Goal: Task Accomplishment & Management: Complete application form

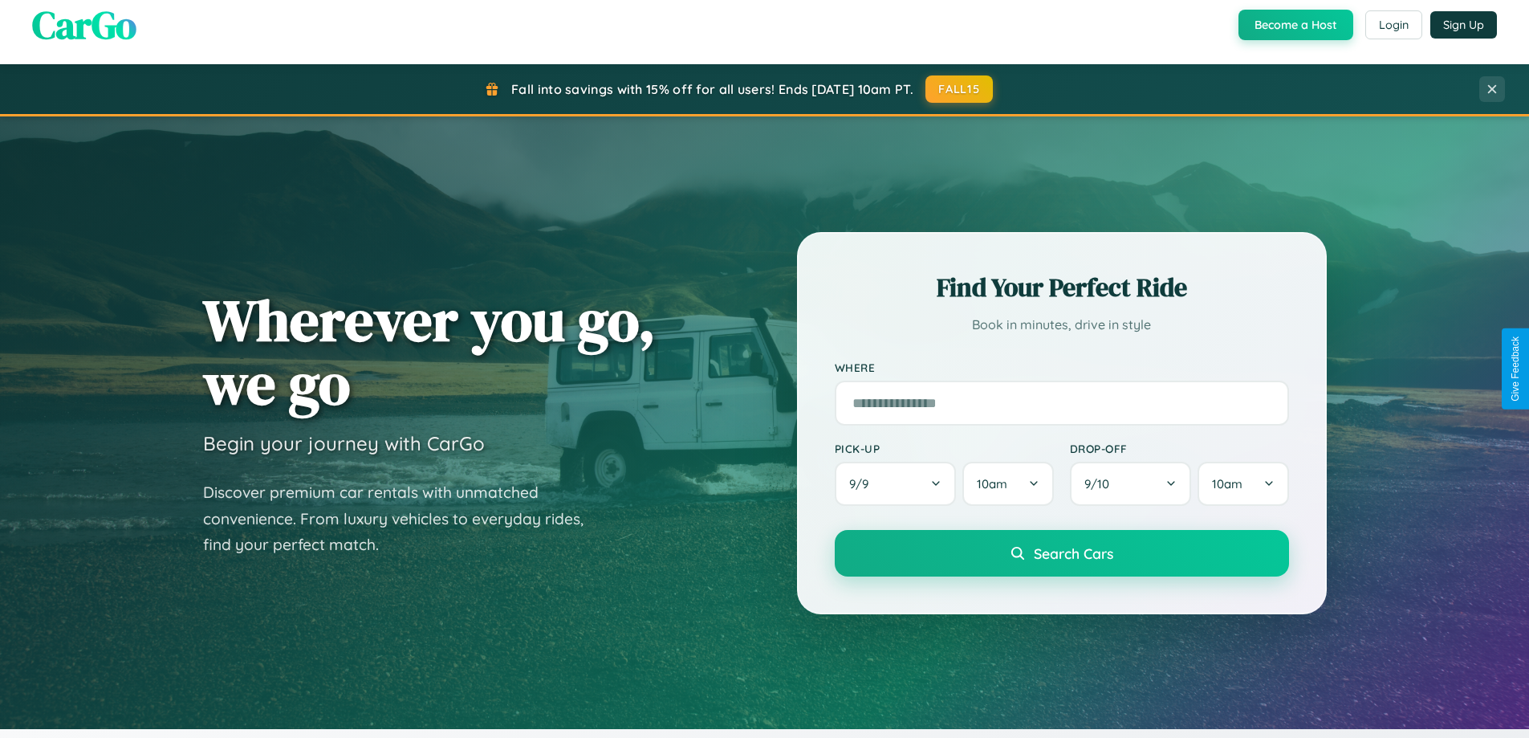
scroll to position [3089, 0]
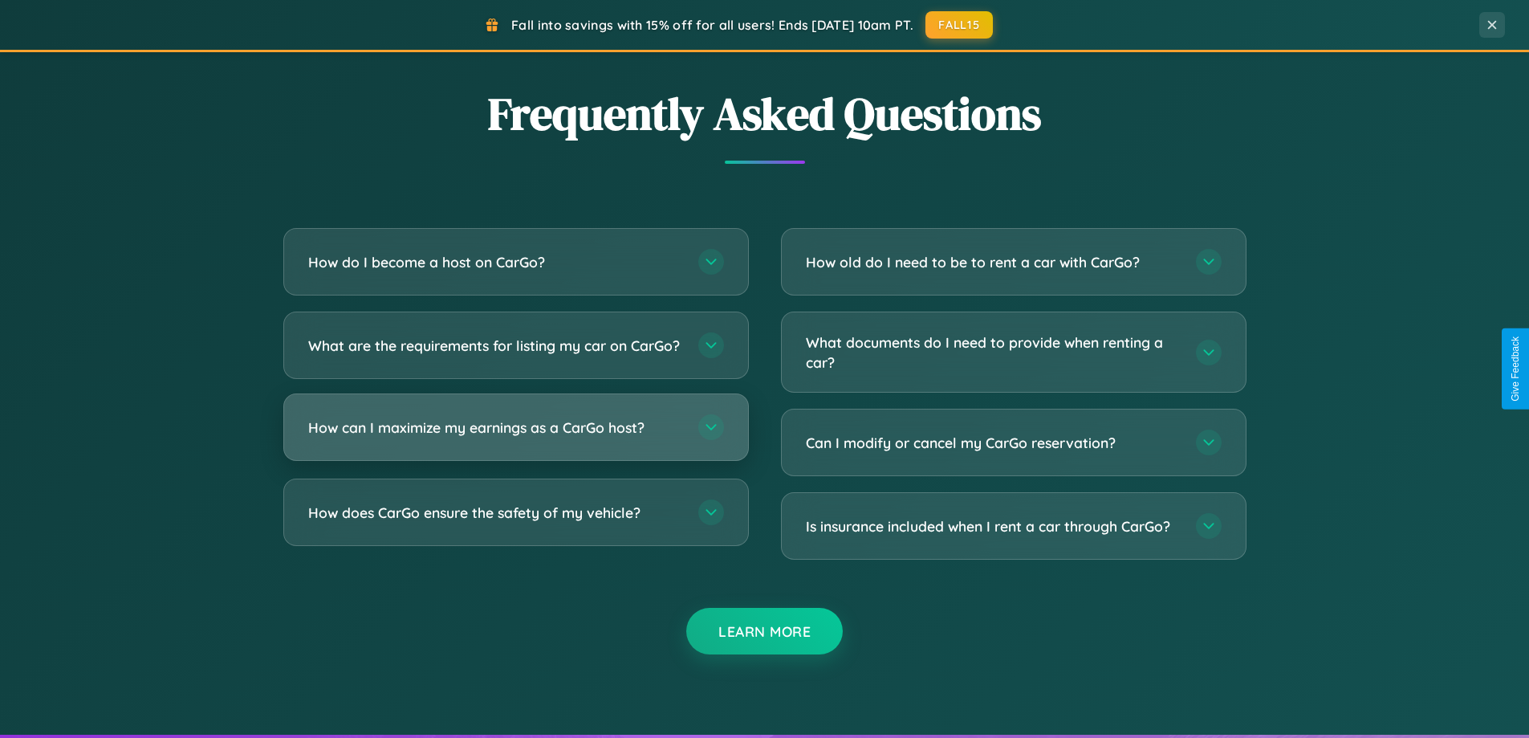
click at [515, 438] on h3 "How can I maximize my earnings as a CarGo host?" at bounding box center [495, 427] width 374 height 20
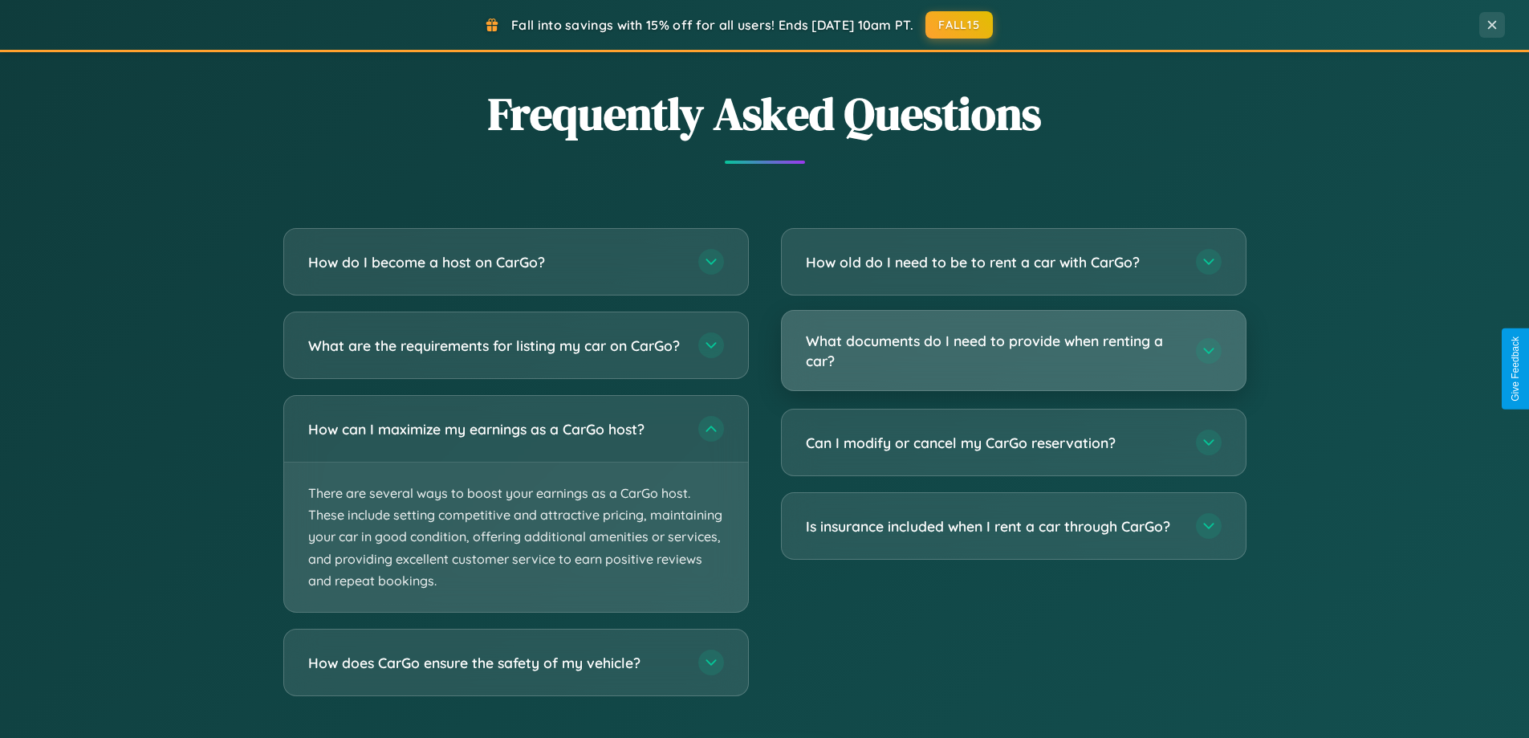
click at [1013, 352] on h3 "What documents do I need to provide when renting a car?" at bounding box center [993, 350] width 374 height 39
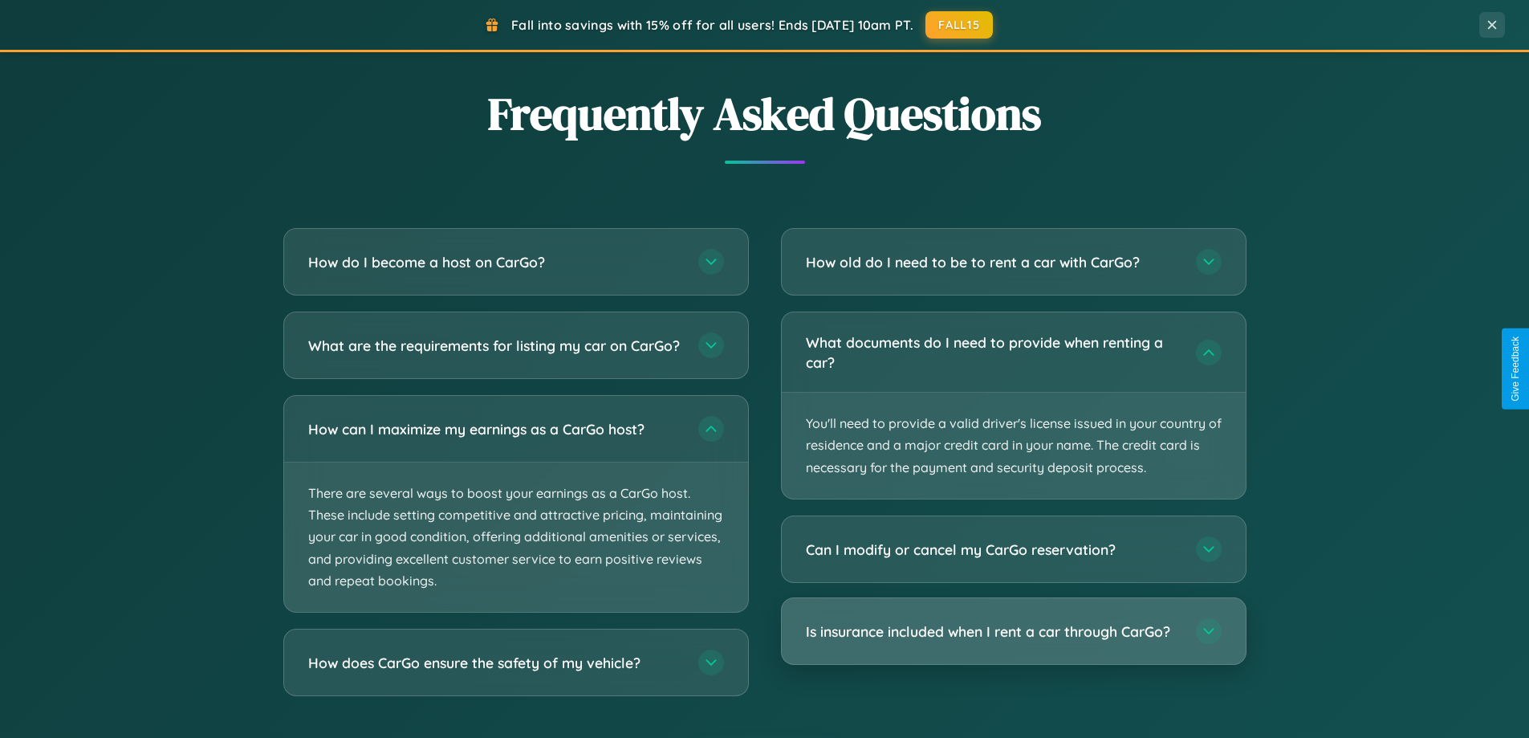
click at [1013, 631] on h3 "Is insurance included when I rent a car through CarGo?" at bounding box center [993, 631] width 374 height 20
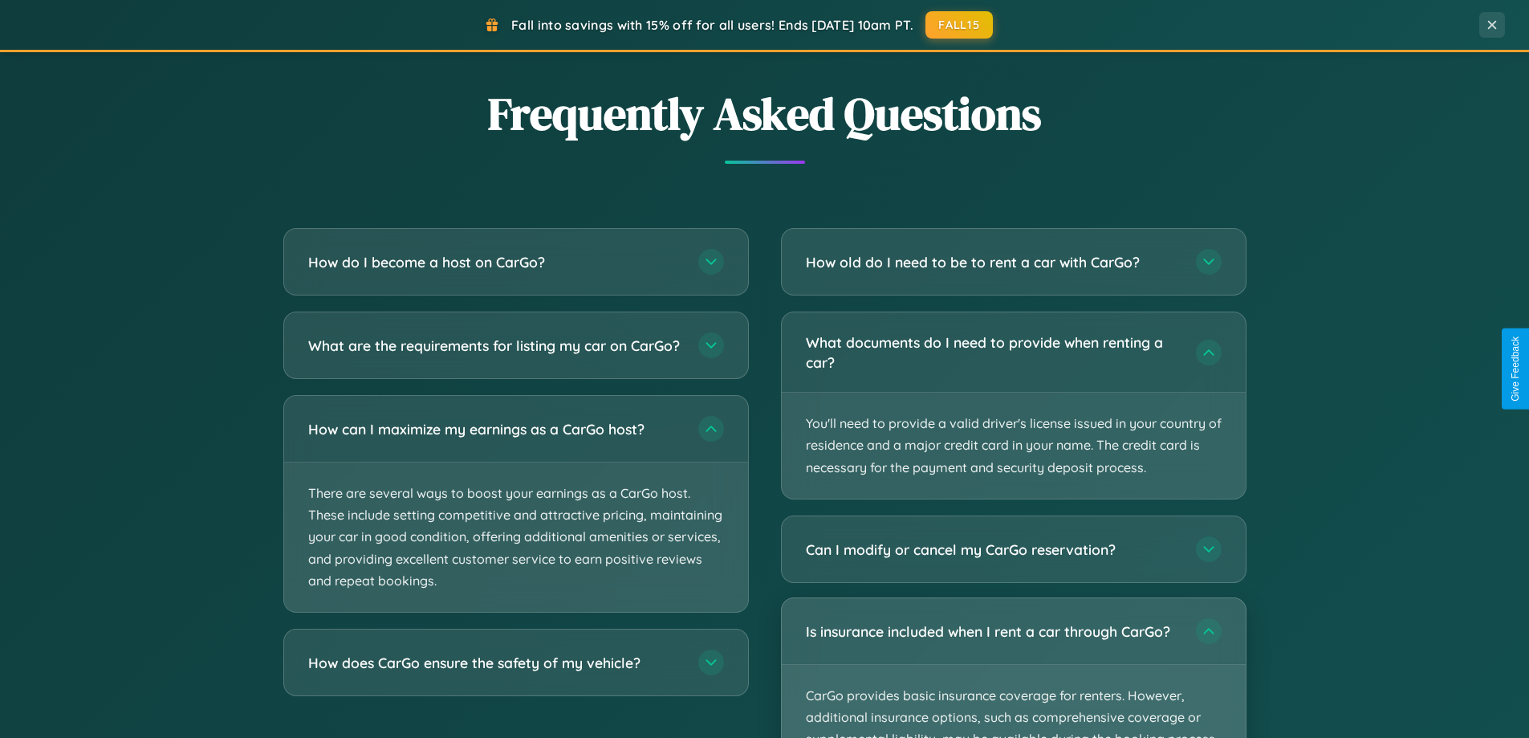
click at [1013, 667] on p "CarGo provides basic insurance coverage for renters. However, additional insura…" at bounding box center [1014, 739] width 464 height 149
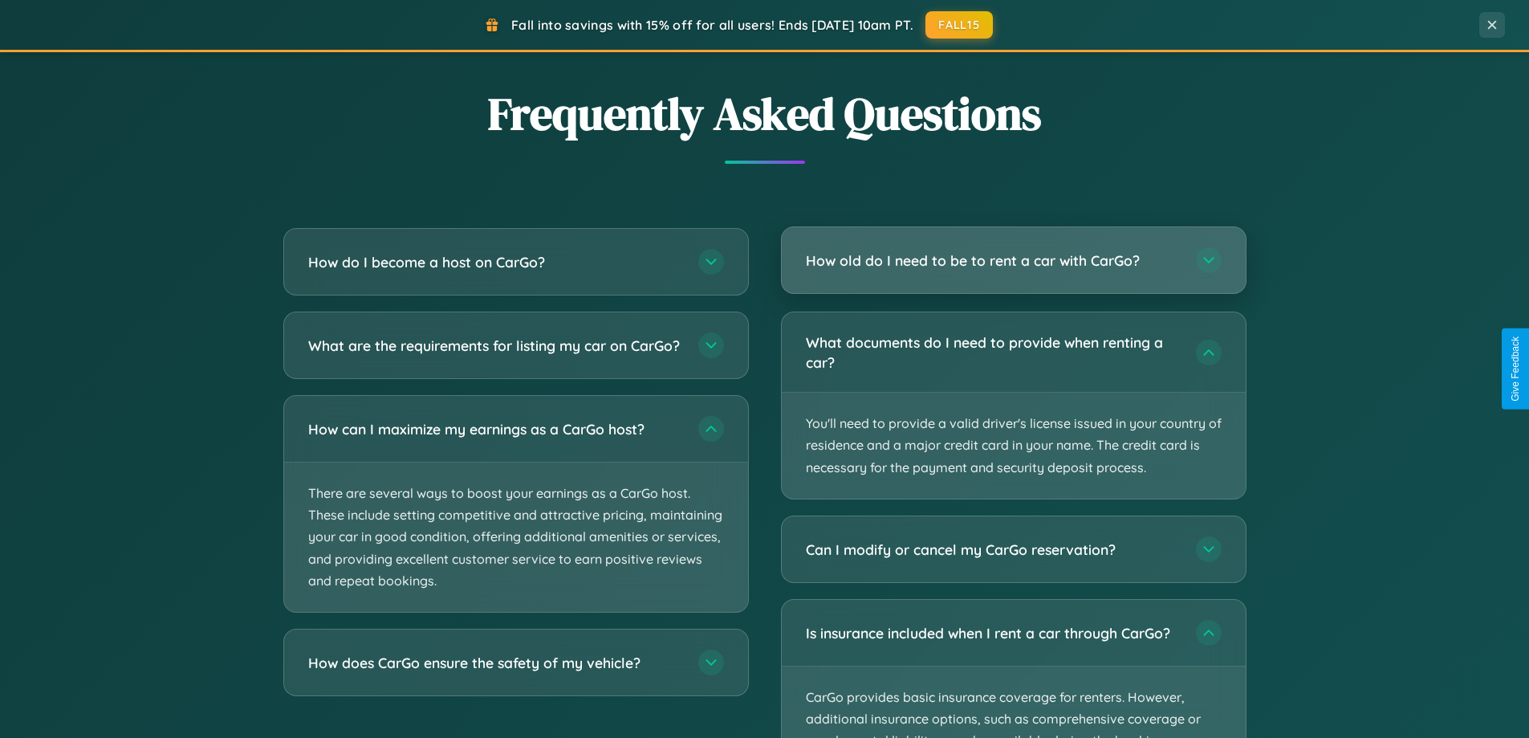
click at [1013, 262] on h3 "How old do I need to be to rent a car with CarGo?" at bounding box center [993, 260] width 374 height 20
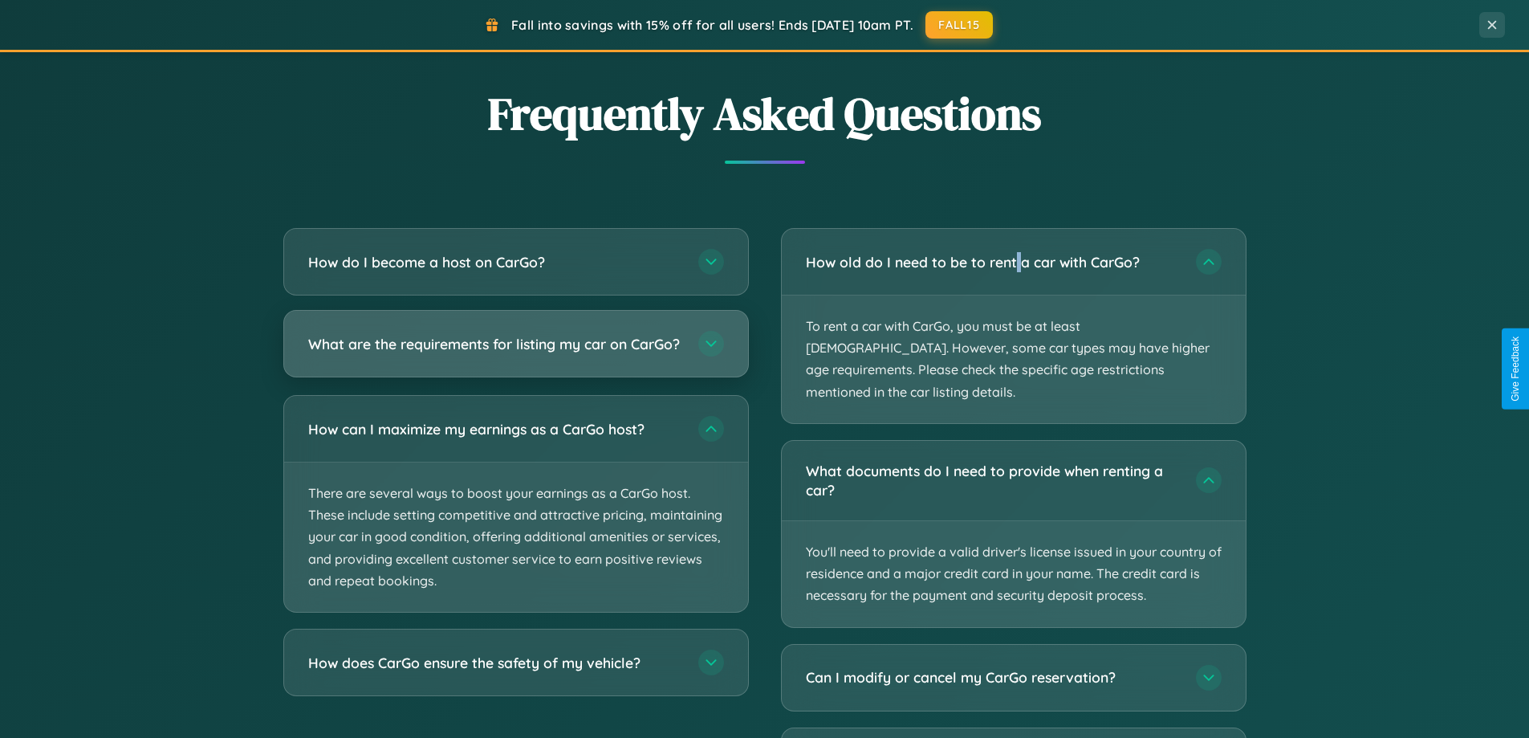
click at [515, 351] on h3 "What are the requirements for listing my car on CarGo?" at bounding box center [495, 344] width 374 height 20
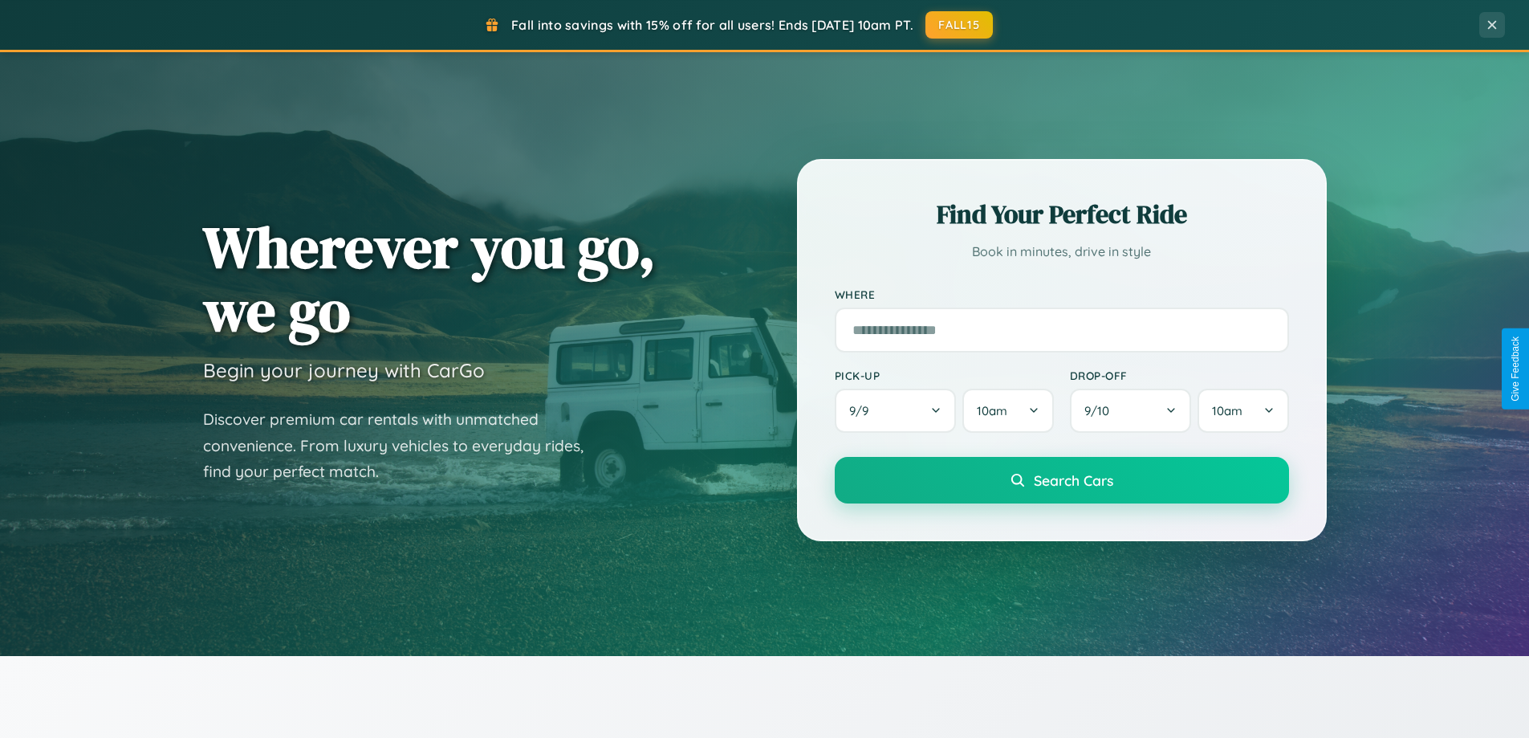
scroll to position [0, 0]
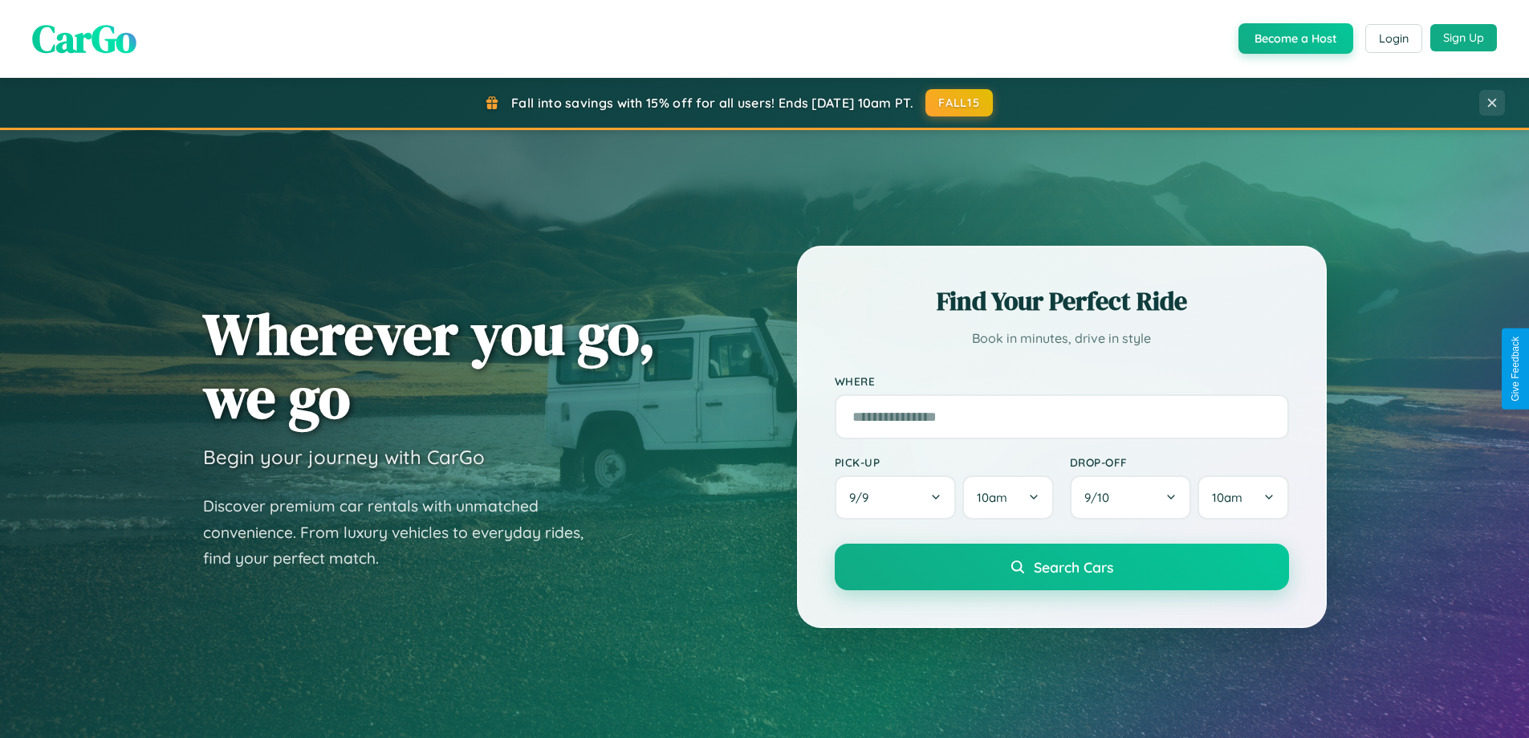
click at [1464, 38] on button "Sign Up" at bounding box center [1464, 37] width 67 height 27
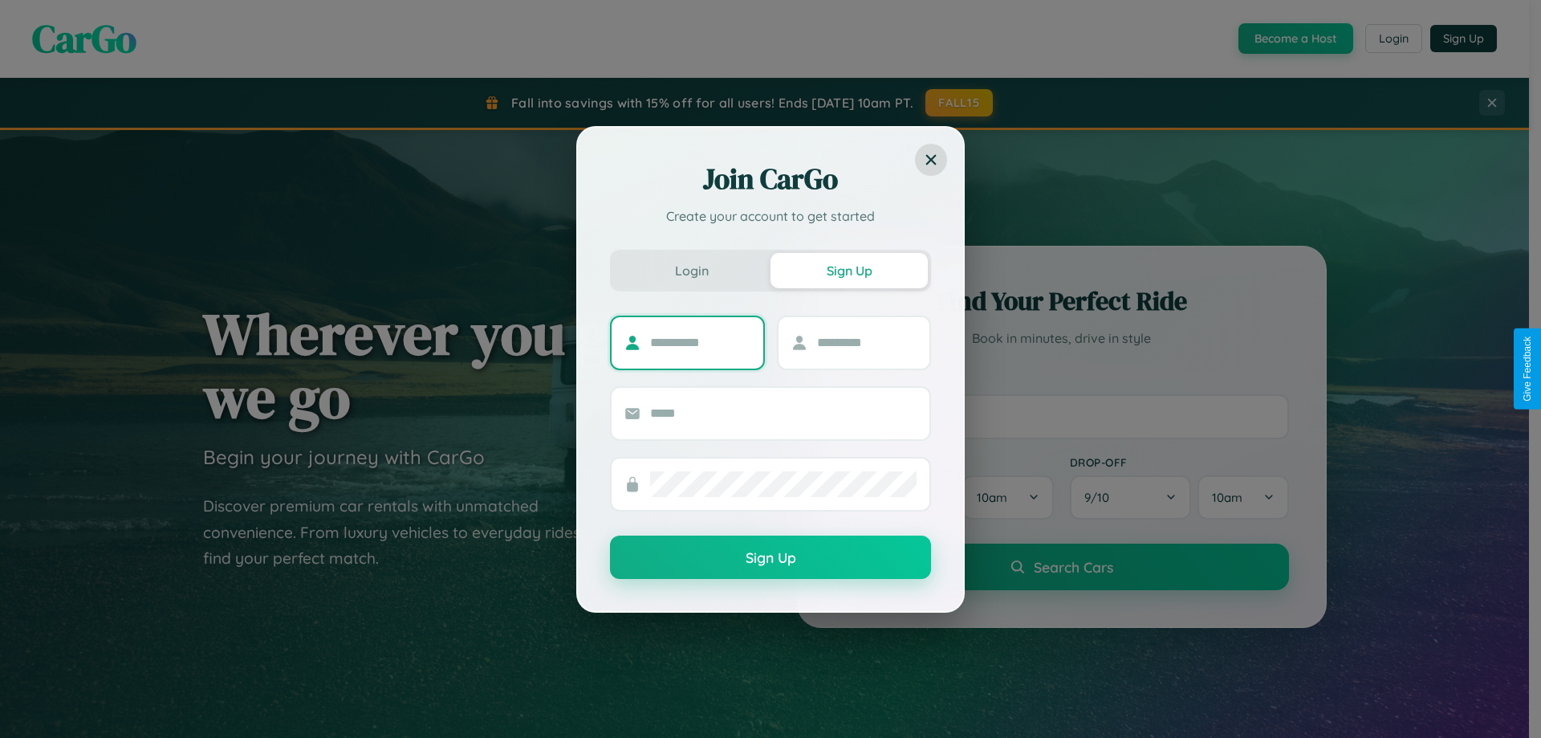
click at [700, 342] on input "text" at bounding box center [700, 343] width 100 height 26
type input "*********"
click at [866, 342] on input "text" at bounding box center [867, 343] width 100 height 26
type input "********"
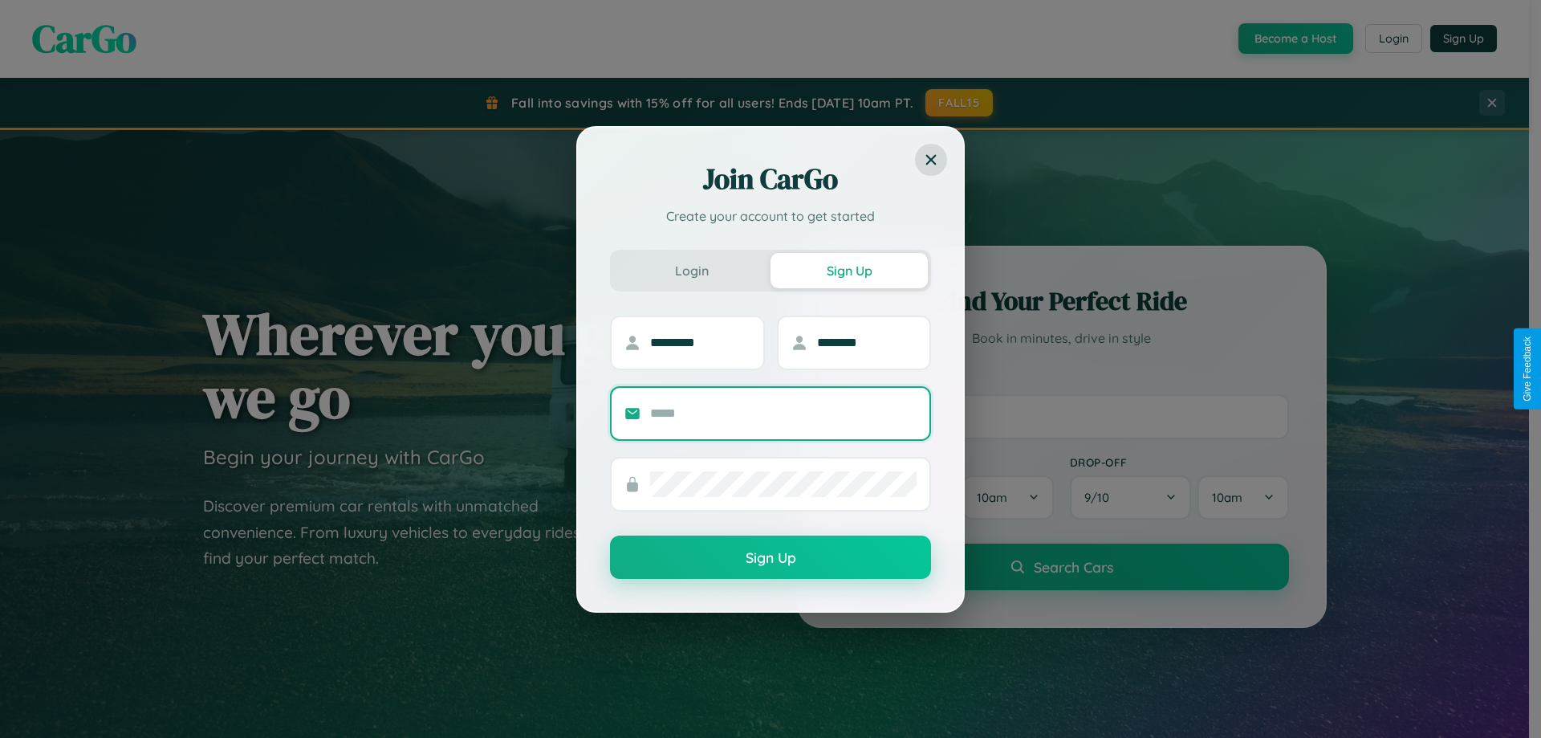
click at [784, 413] on input "text" at bounding box center [783, 414] width 267 height 26
type input "**********"
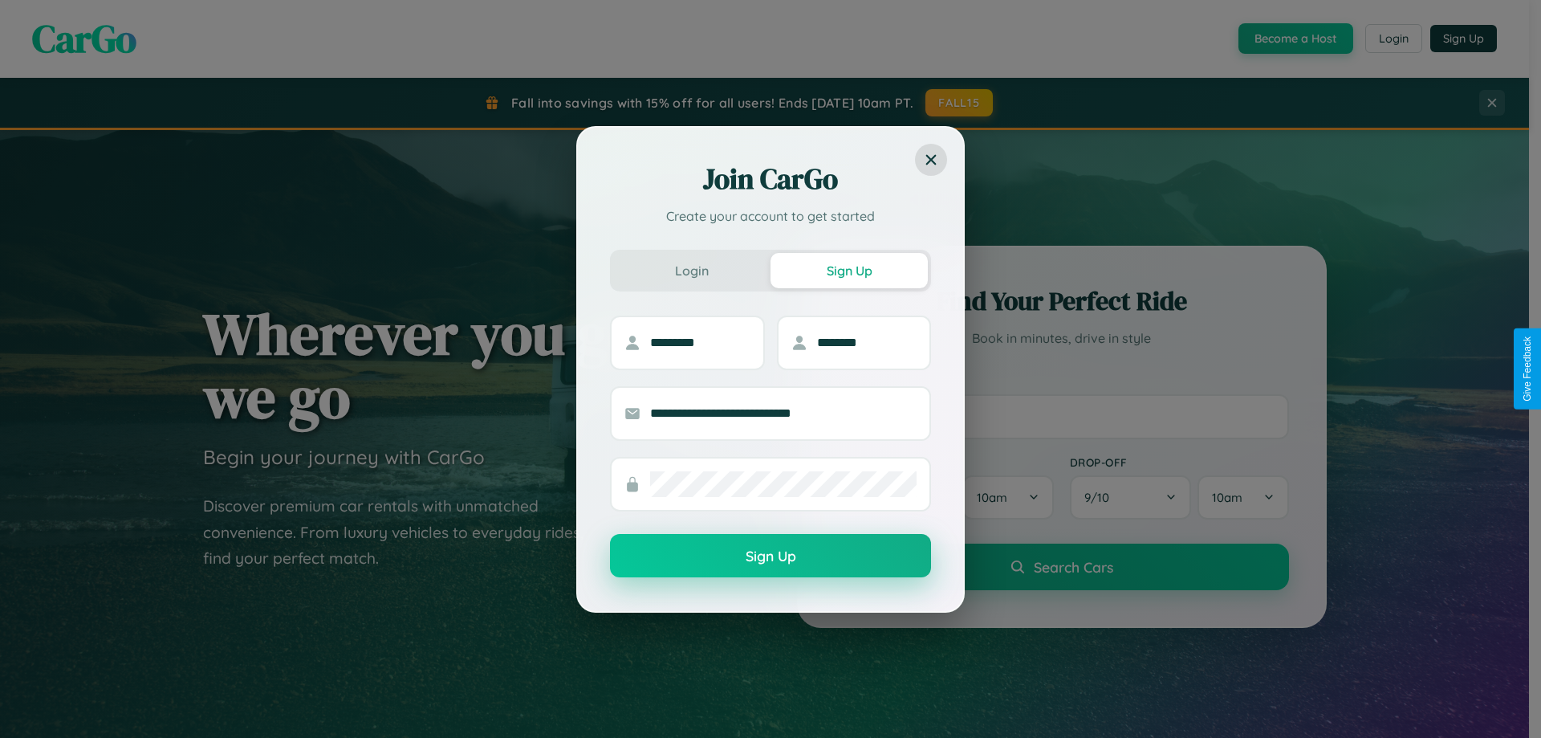
click at [771, 556] on button "Sign Up" at bounding box center [770, 555] width 321 height 43
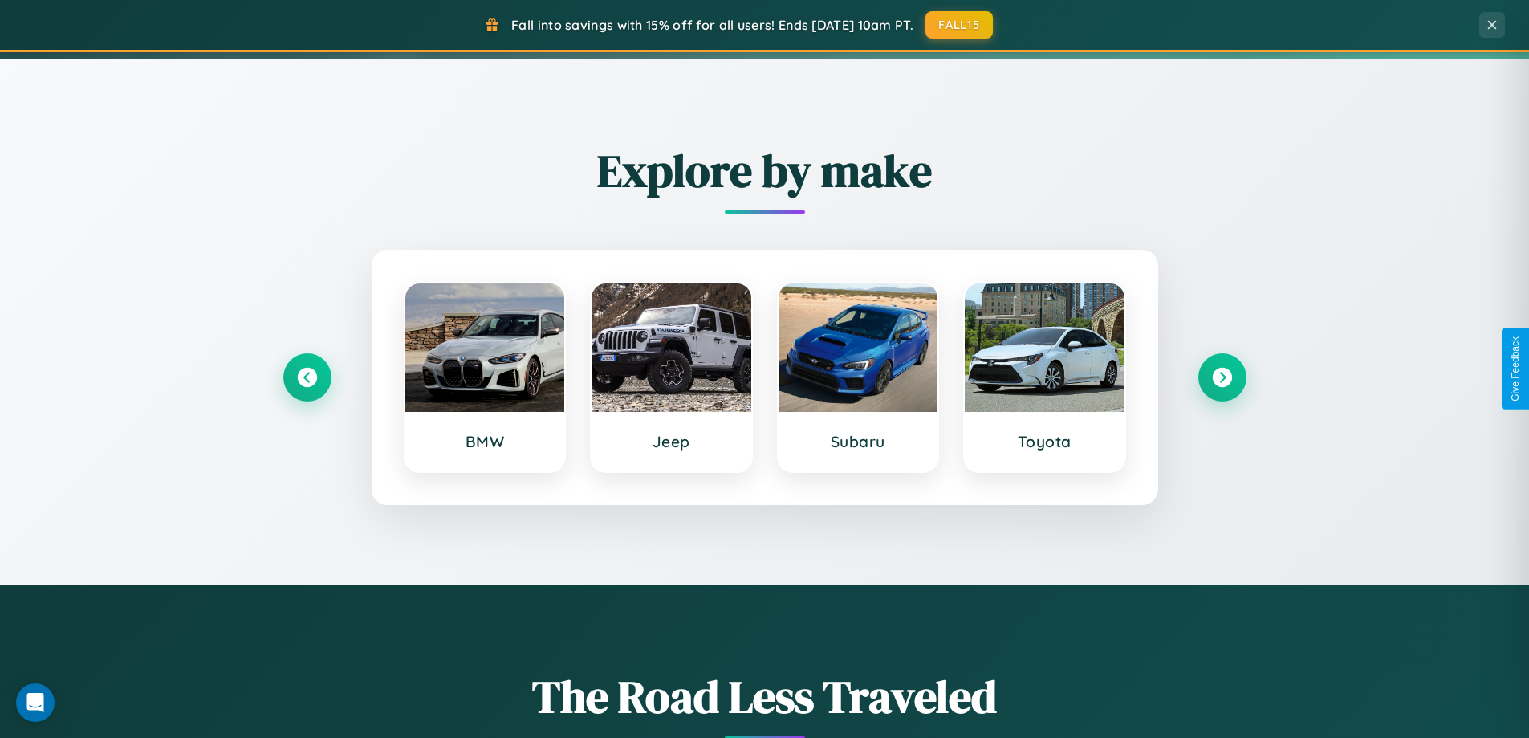
scroll to position [692, 0]
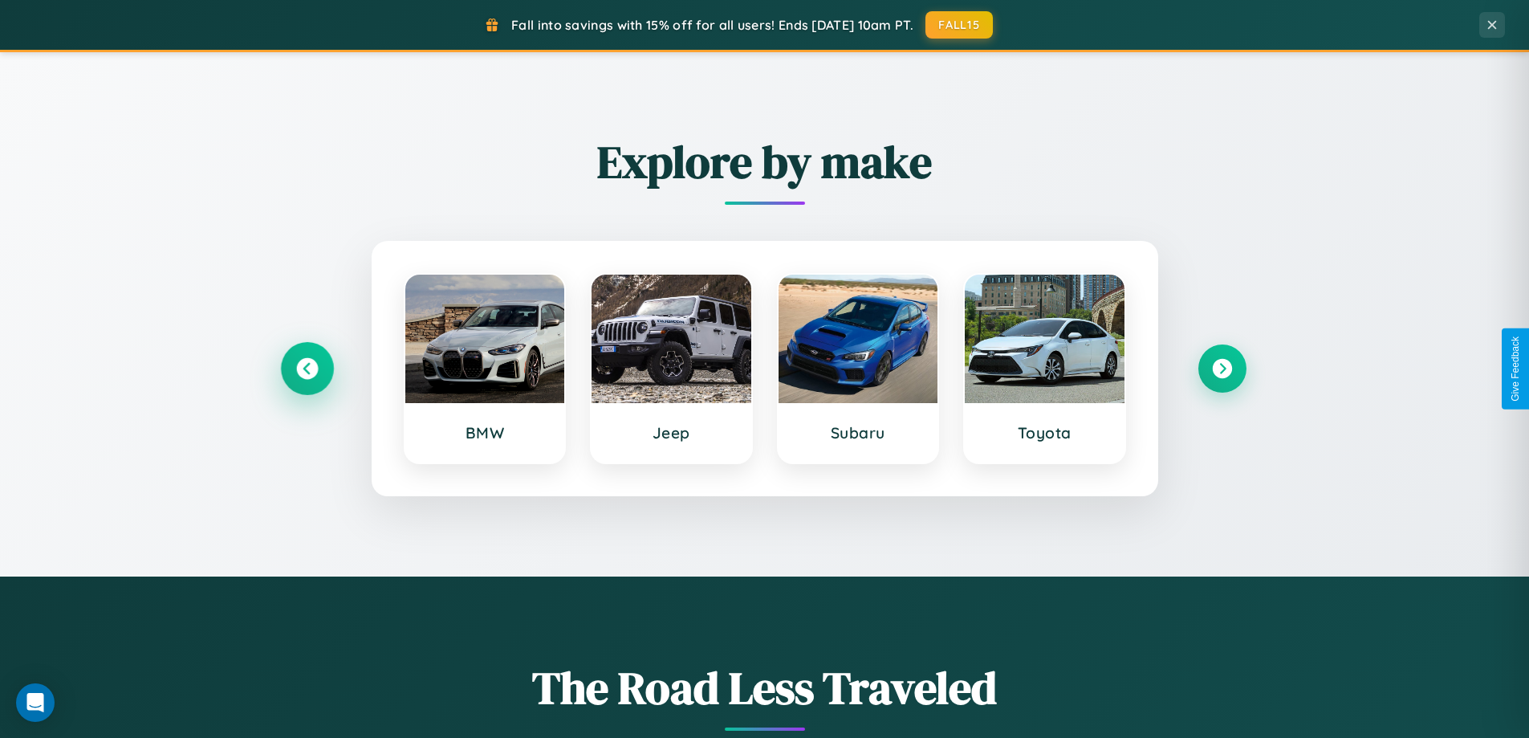
click at [307, 368] on icon at bounding box center [307, 369] width 22 height 22
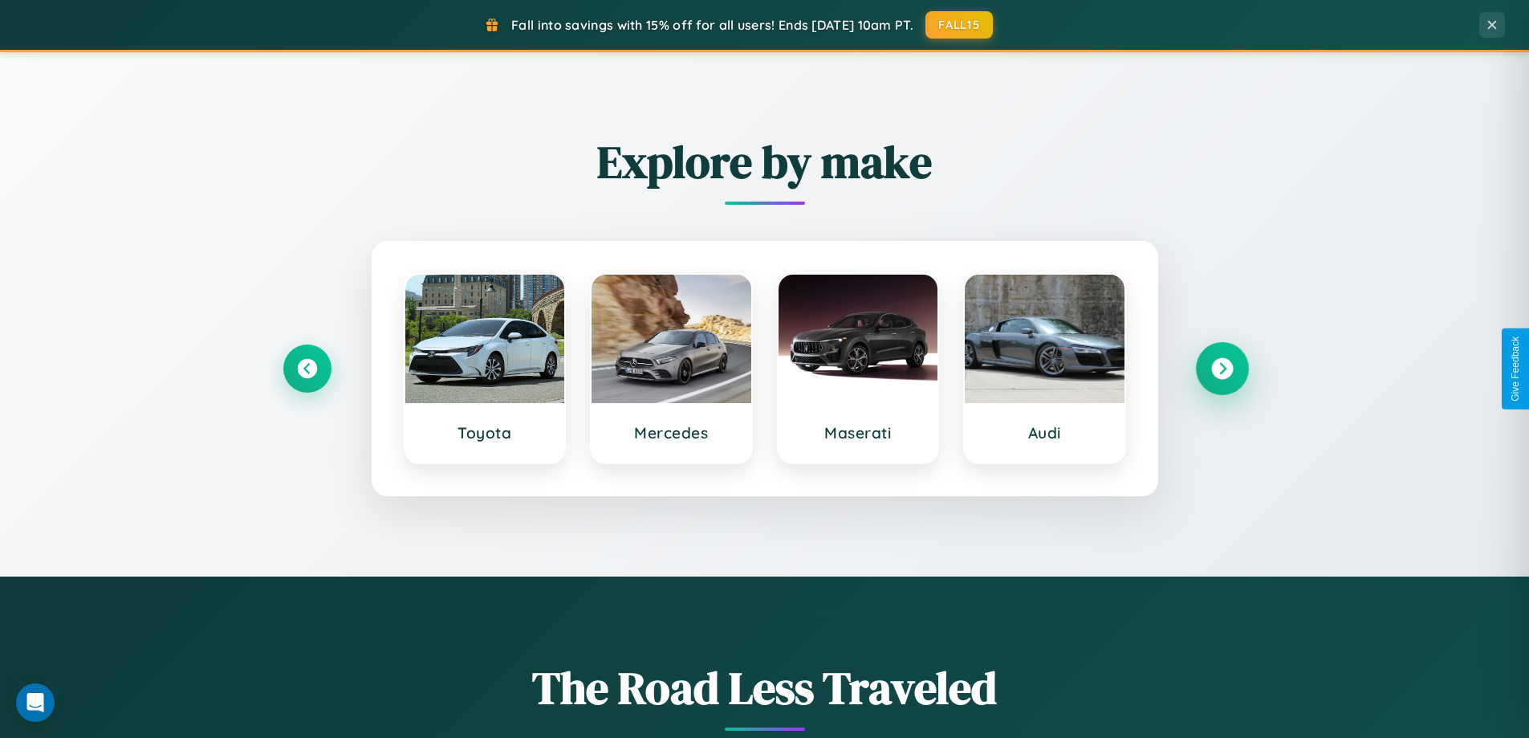
click at [1222, 368] on icon at bounding box center [1222, 369] width 22 height 22
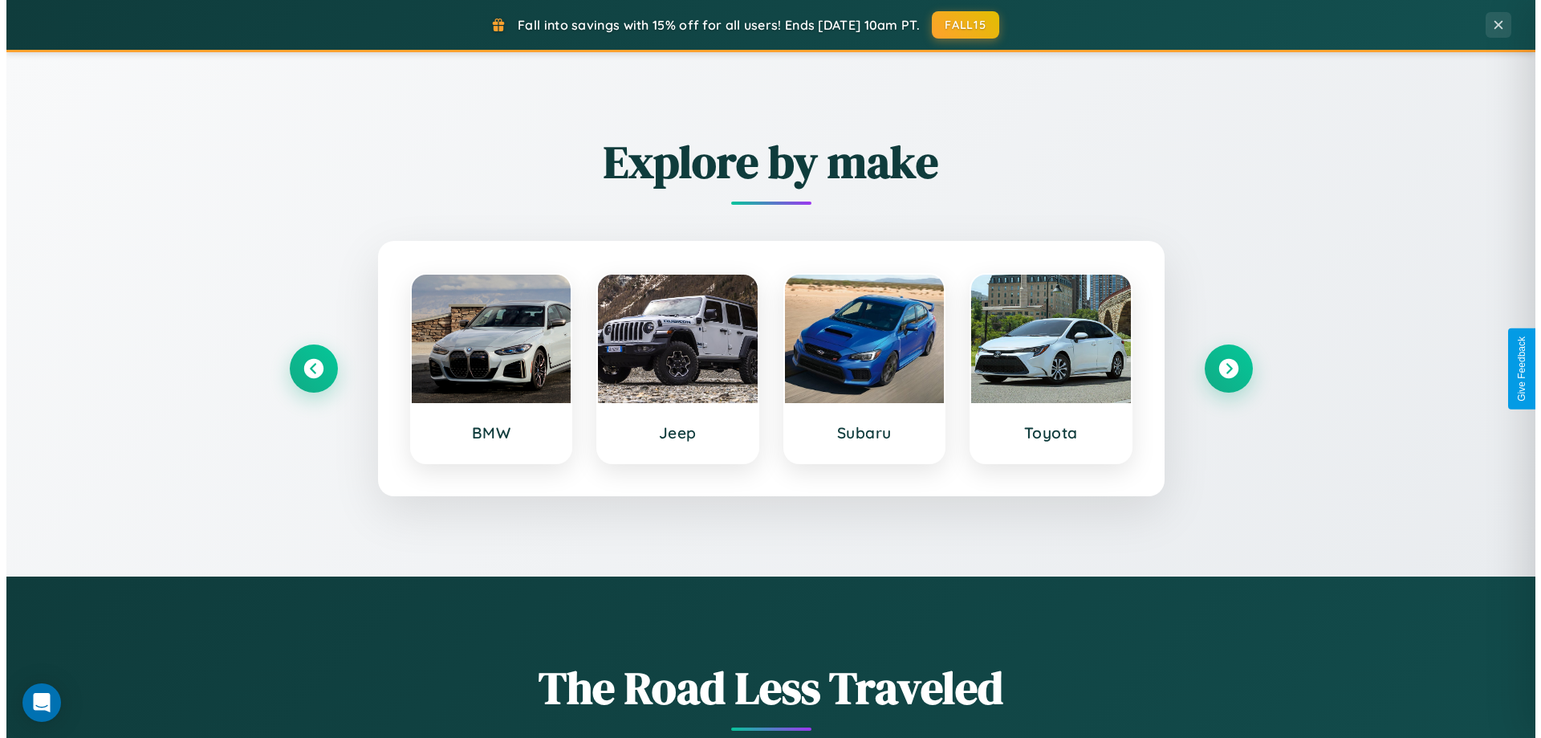
scroll to position [0, 0]
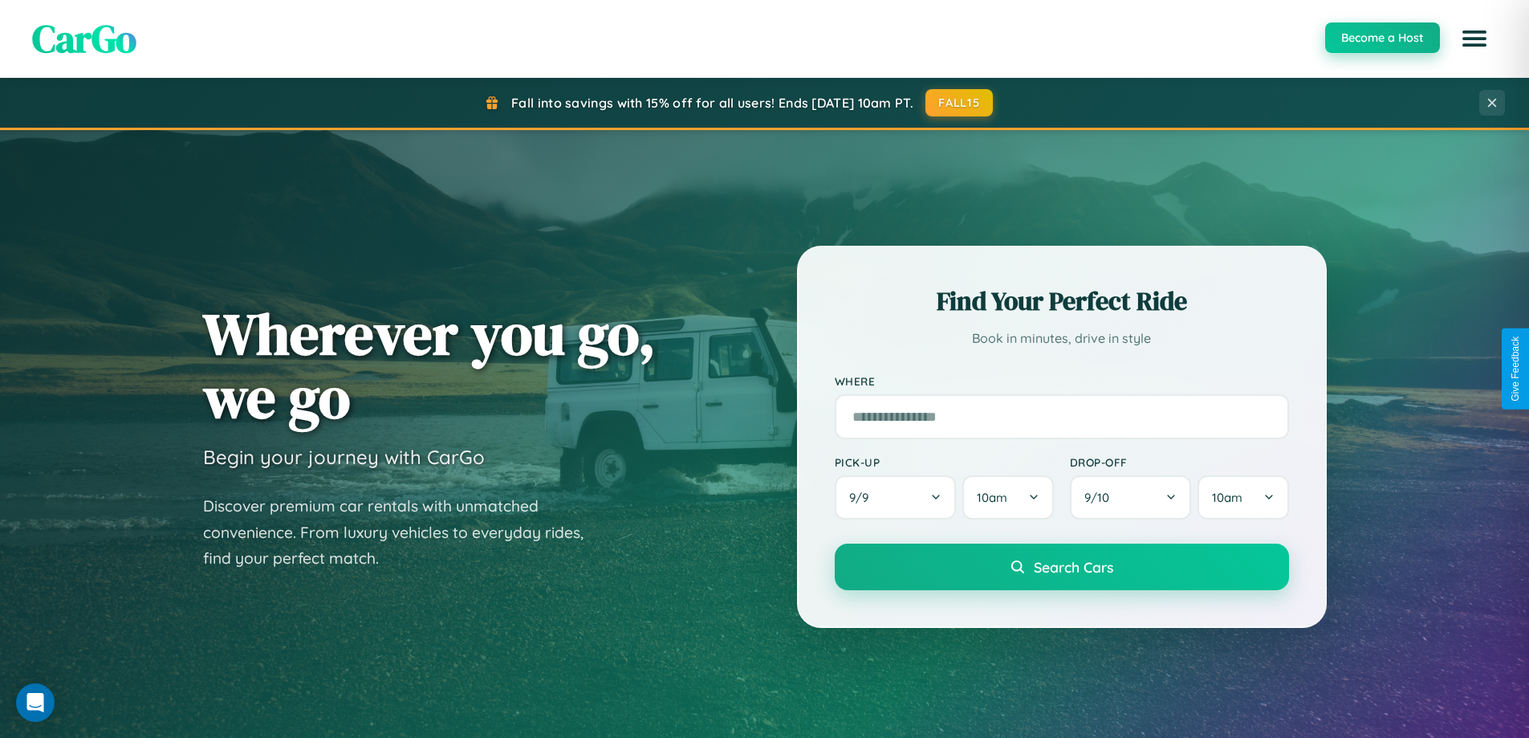
click at [1382, 38] on button "Become a Host" at bounding box center [1382, 37] width 115 height 31
